Goal: Task Accomplishment & Management: Manage account settings

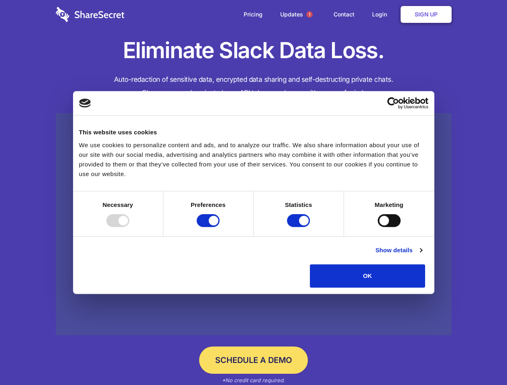
click at [129, 227] on div at bounding box center [117, 220] width 23 height 13
click at [220, 227] on input "Preferences" at bounding box center [208, 220] width 23 height 13
checkbox input "false"
click at [299, 227] on input "Statistics" at bounding box center [298, 220] width 23 height 13
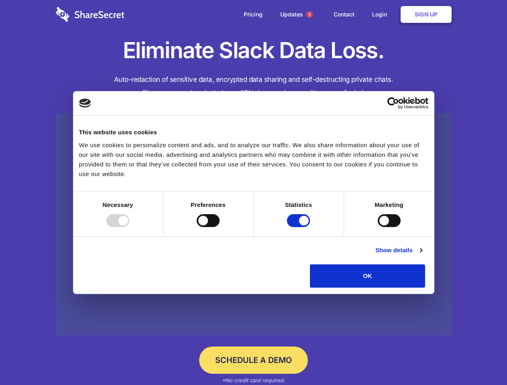
checkbox input "false"
click at [378, 227] on input "Marketing" at bounding box center [389, 220] width 23 height 13
checkbox input "true"
click at [422, 255] on link "Show details" at bounding box center [398, 251] width 47 height 10
